Goal: Information Seeking & Learning: Learn about a topic

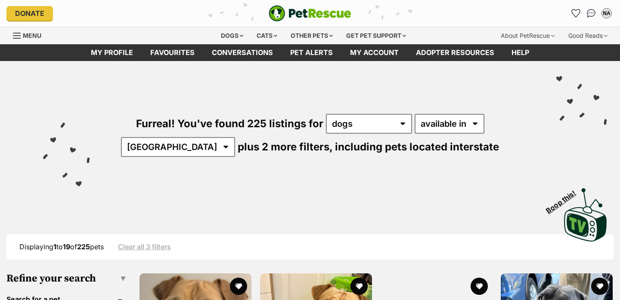
scroll to position [69, 0]
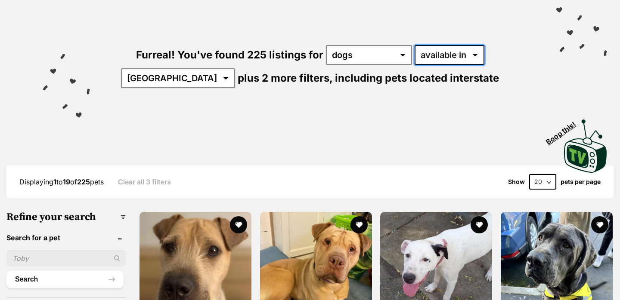
click at [414, 57] on select "available in located in" at bounding box center [449, 55] width 70 height 20
select select "disabled"
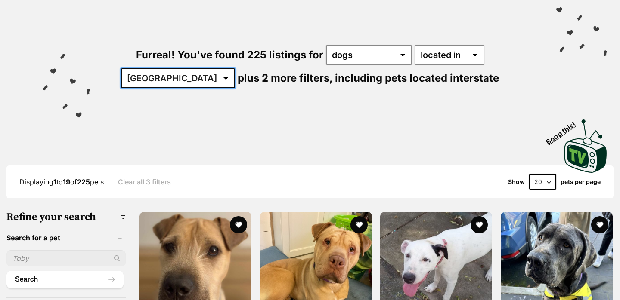
click at [235, 68] on select "[GEOGRAPHIC_DATA] [GEOGRAPHIC_DATA] [GEOGRAPHIC_DATA] [GEOGRAPHIC_DATA] [GEOGRA…" at bounding box center [178, 78] width 114 height 20
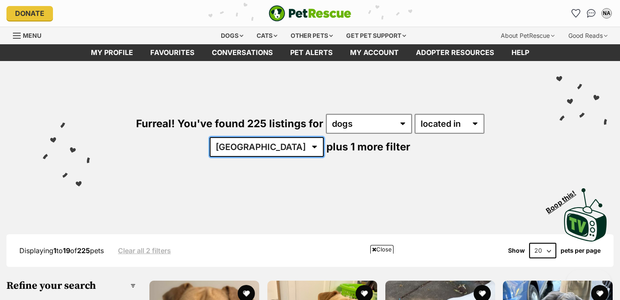
click at [324, 137] on select "Australia NSW QLD VIC WA" at bounding box center [267, 147] width 114 height 20
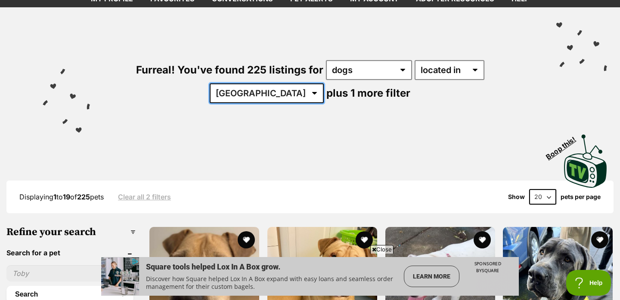
select select "QLD"
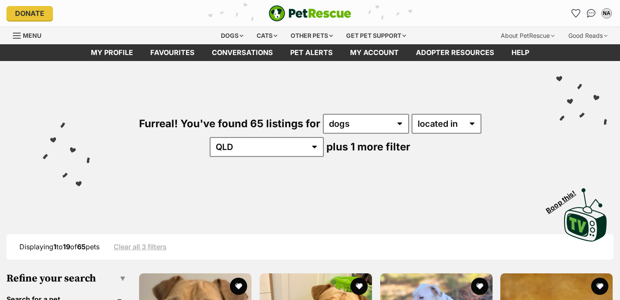
scroll to position [99, 0]
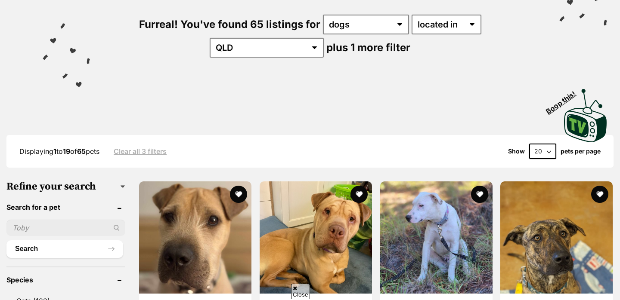
click at [548, 151] on select "20 40 60" at bounding box center [542, 151] width 27 height 15
select select "60"
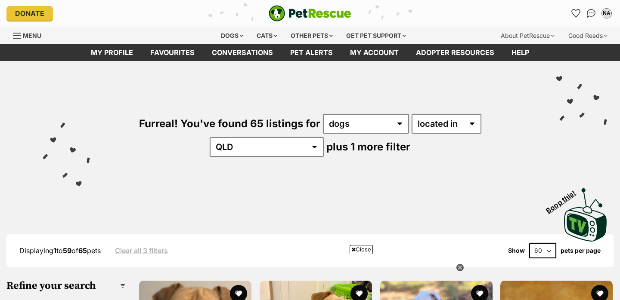
click at [361, 247] on span "Close" at bounding box center [360, 249] width 23 height 9
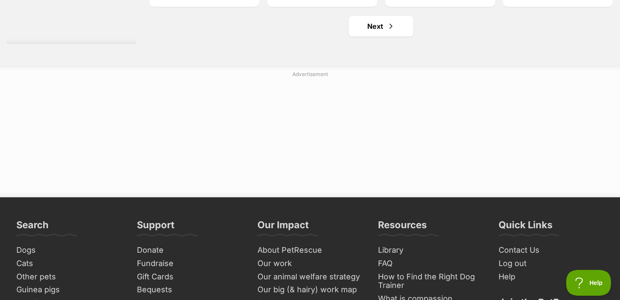
scroll to position [4605, 0]
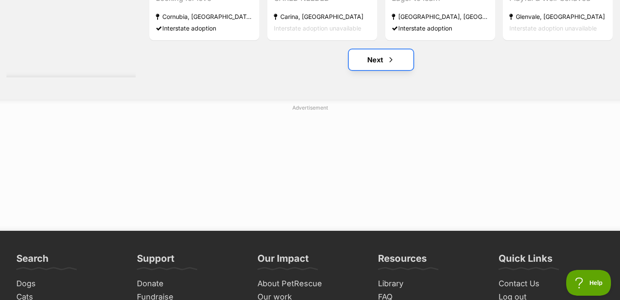
click at [383, 54] on link "Next" at bounding box center [381, 59] width 65 height 21
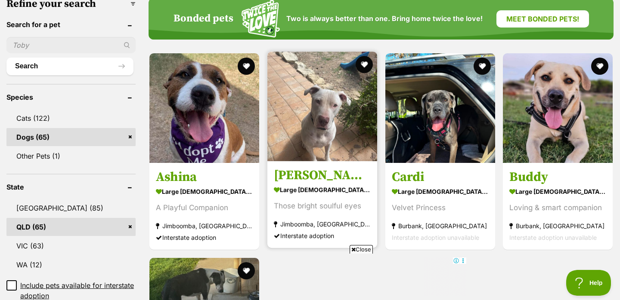
scroll to position [330, 0]
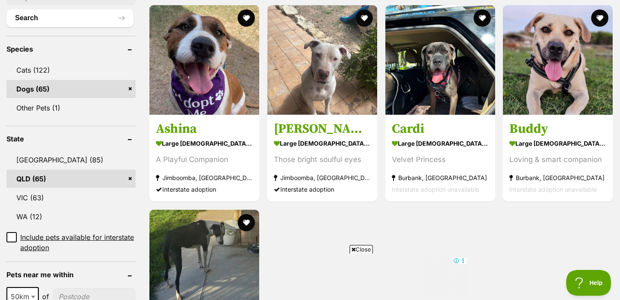
click at [361, 249] on span "Close" at bounding box center [360, 249] width 23 height 9
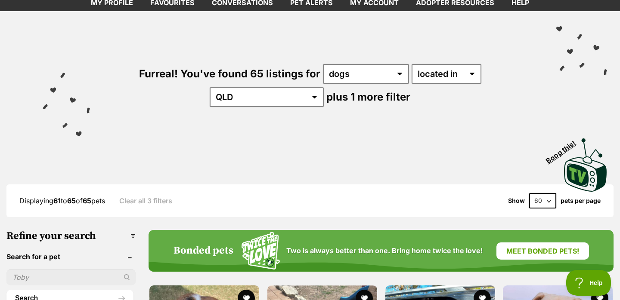
scroll to position [0, 0]
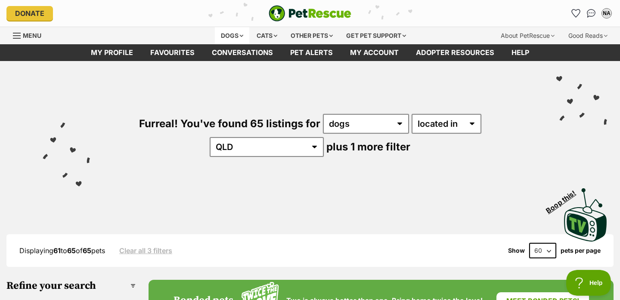
click at [236, 34] on div "Dogs" at bounding box center [232, 35] width 34 height 17
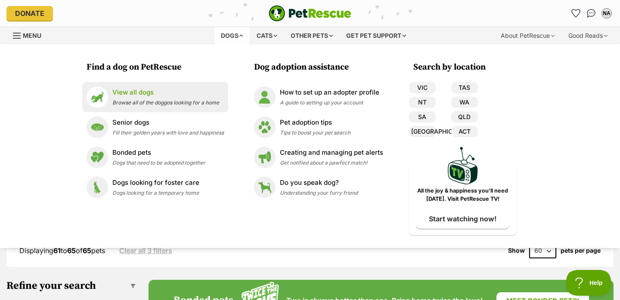
click at [151, 96] on p "View all dogs" at bounding box center [165, 93] width 107 height 10
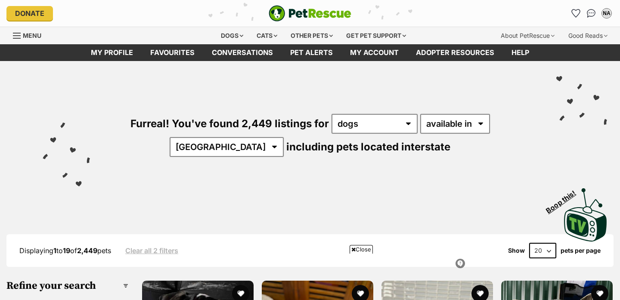
scroll to position [247, 0]
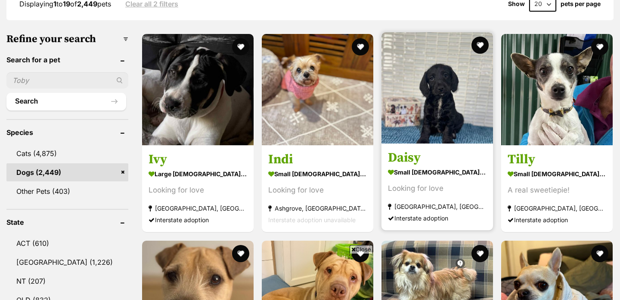
click at [364, 251] on span "Close" at bounding box center [360, 249] width 23 height 9
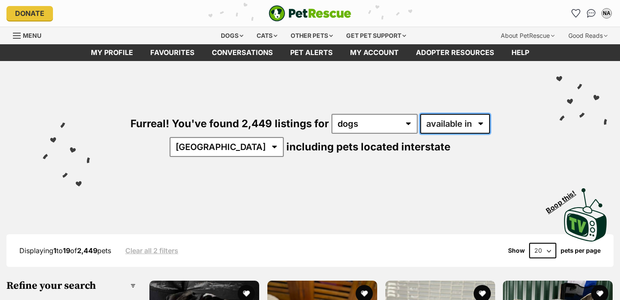
select select "disabled"
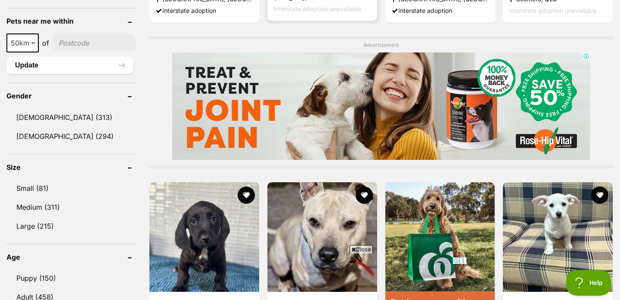
scroll to position [776, 0]
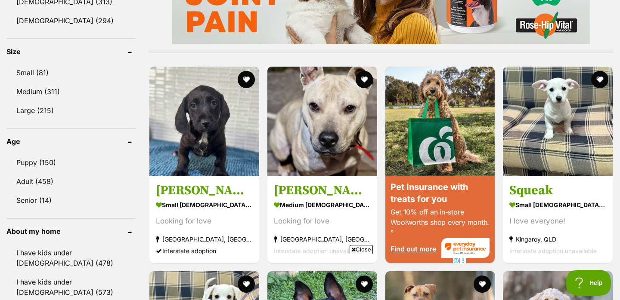
click at [360, 251] on span "Close" at bounding box center [360, 249] width 23 height 9
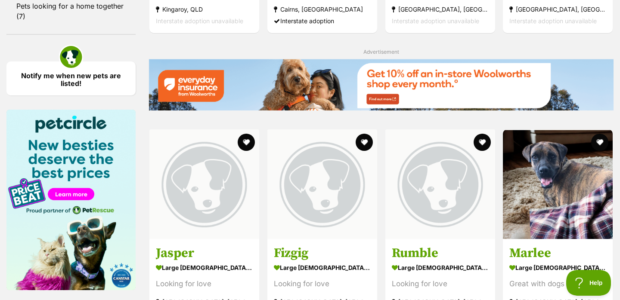
scroll to position [1431, 0]
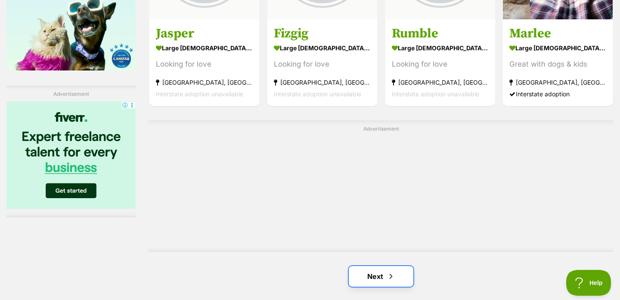
click at [376, 266] on link "Next" at bounding box center [381, 276] width 65 height 21
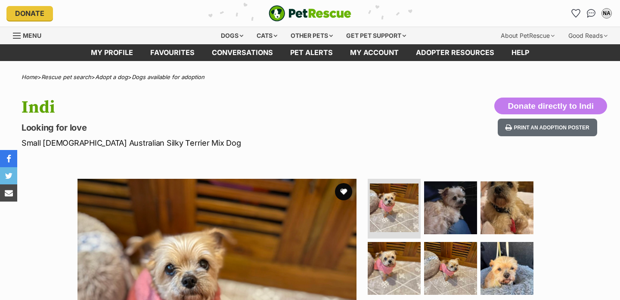
scroll to position [116, 0]
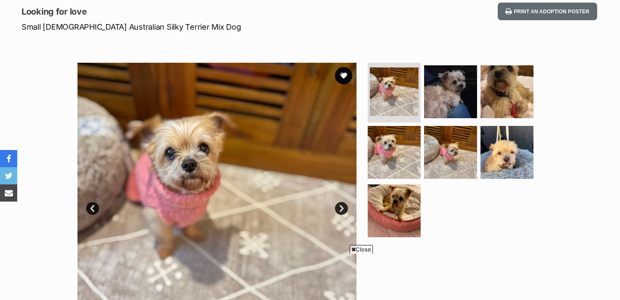
click at [340, 208] on link "Next" at bounding box center [341, 208] width 13 height 13
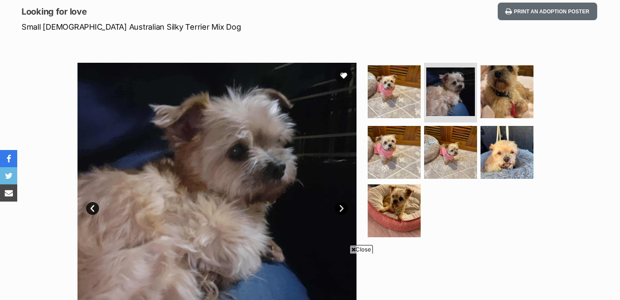
drag, startPoint x: 340, startPoint y: 208, endPoint x: 353, endPoint y: 70, distance: 139.2
click at [340, 208] on link "Next" at bounding box center [341, 208] width 13 height 13
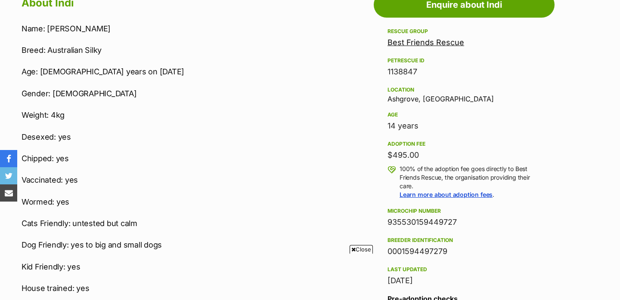
scroll to position [0, 0]
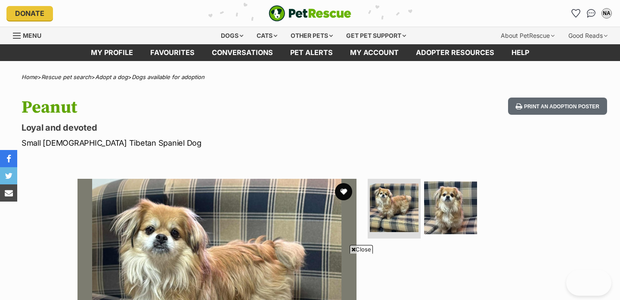
scroll to position [429, 0]
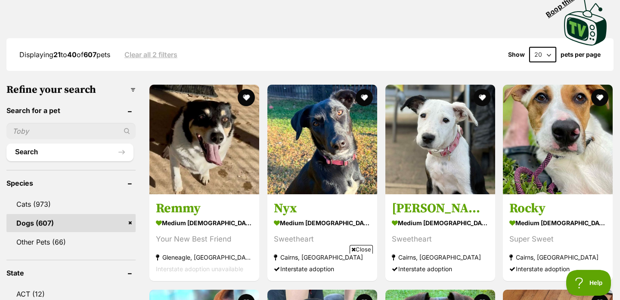
click at [362, 248] on span "Close" at bounding box center [360, 249] width 23 height 9
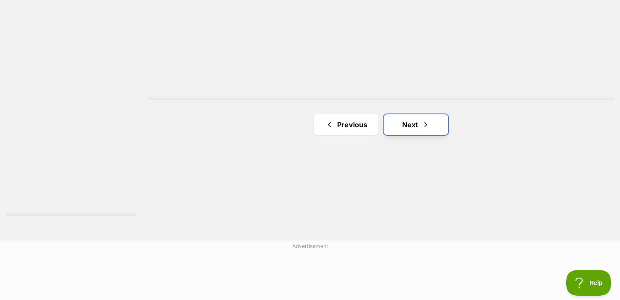
click at [409, 114] on link "Next" at bounding box center [415, 124] width 65 height 21
